Goal: Navigation & Orientation: Find specific page/section

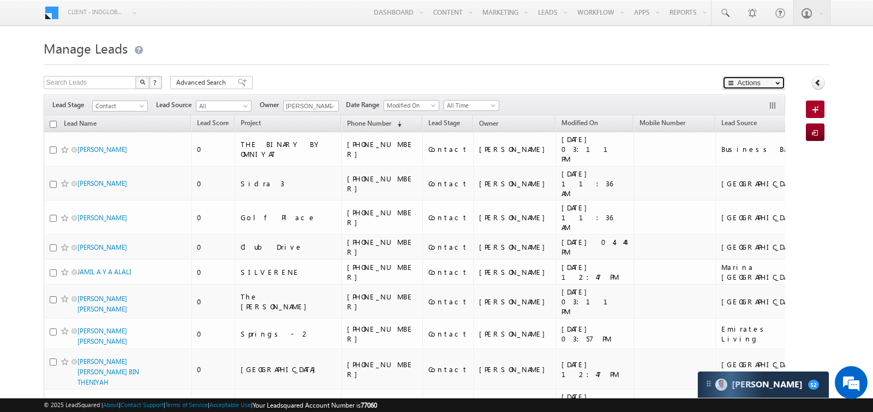
click at [731, 81] on span "button" at bounding box center [733, 82] width 10 height 7
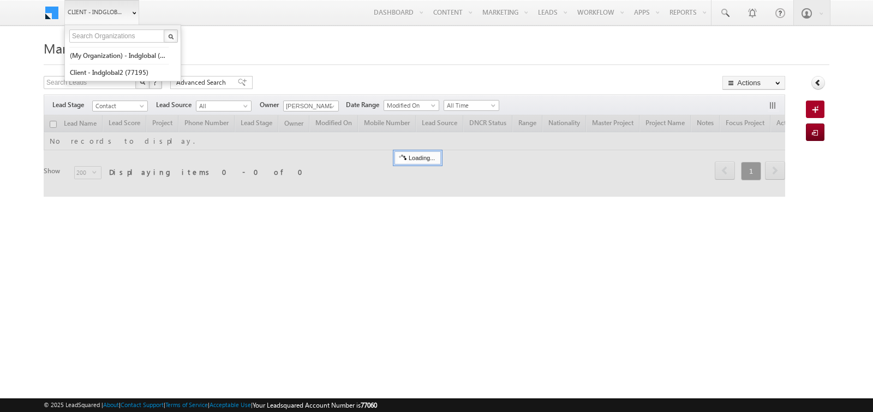
click at [71, 13] on span "Client - indglobal1 (77060)" at bounding box center [96, 12] width 57 height 11
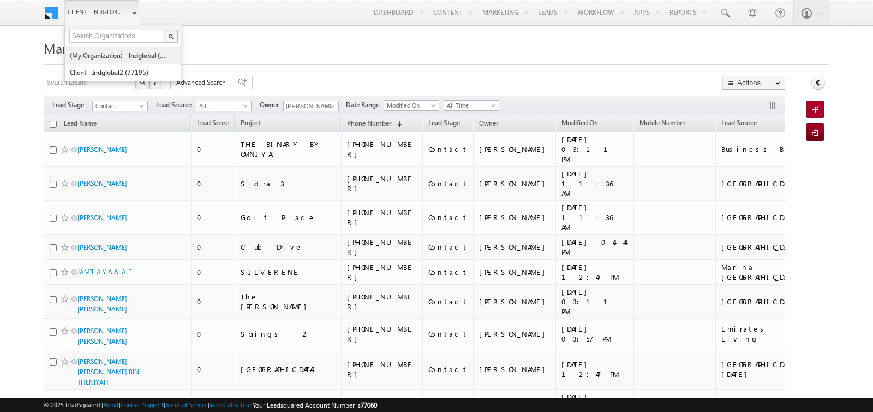
click at [88, 53] on link "(My Organization) - indglobal (48060)" at bounding box center [119, 55] width 100 height 17
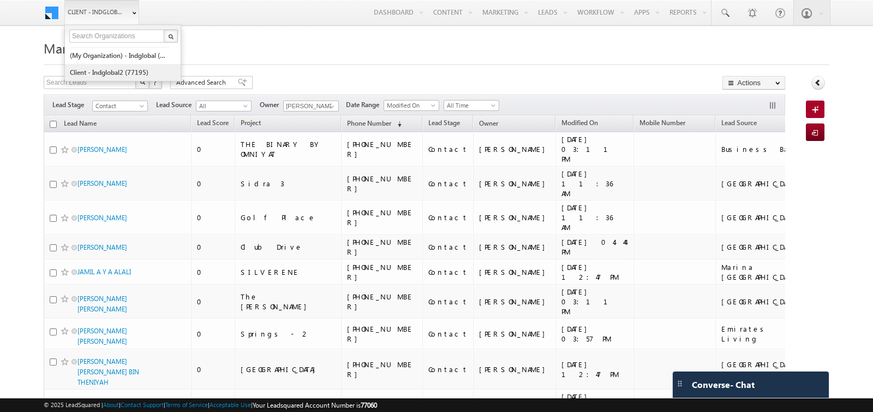
click at [100, 69] on link "Client - indglobal2 (77195)" at bounding box center [119, 72] width 100 height 17
